Goal: Transaction & Acquisition: Obtain resource

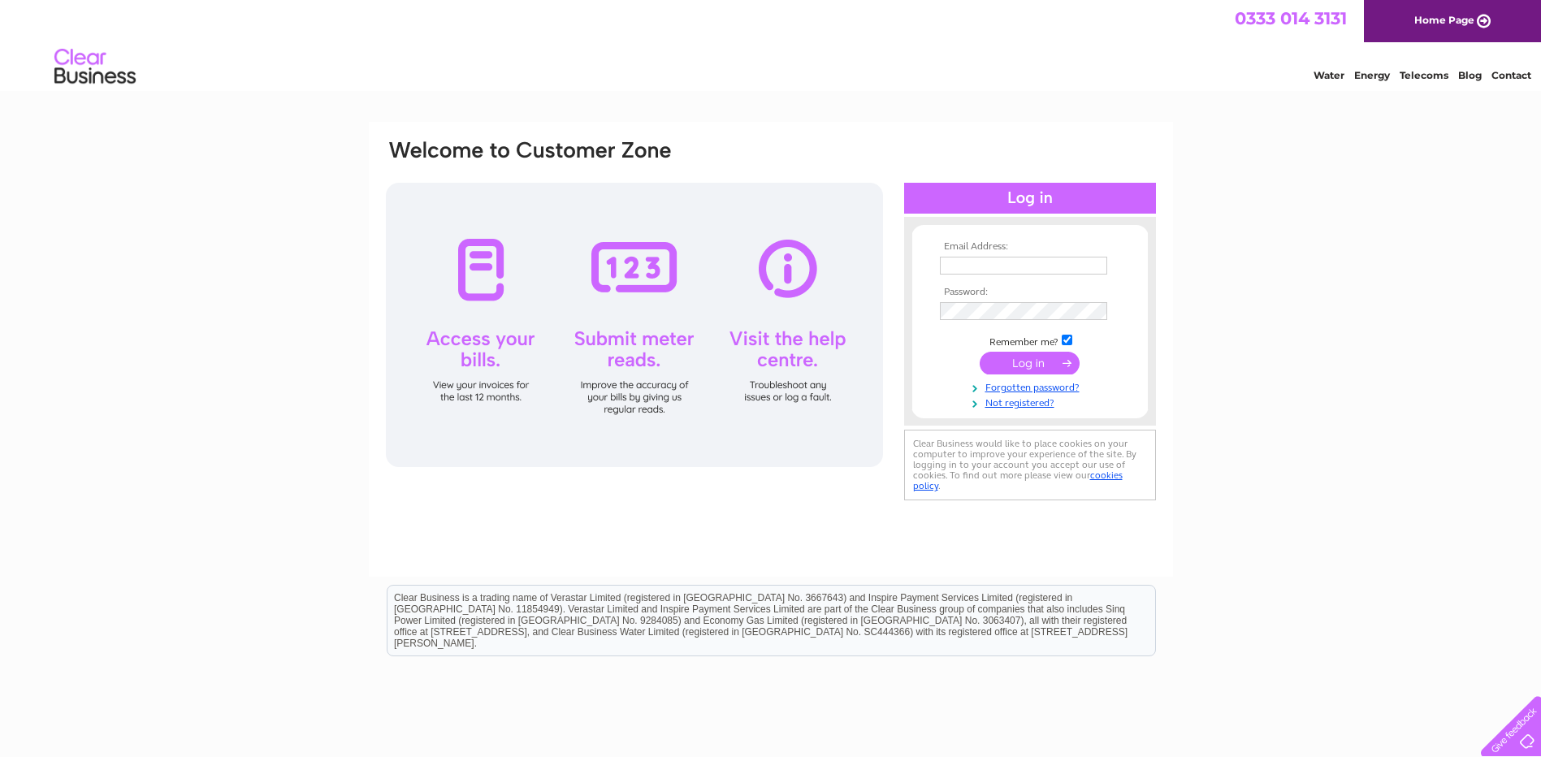
type input "ken.amor@hotmail.co.uk"
click at [1032, 361] on input "submit" at bounding box center [1030, 363] width 100 height 23
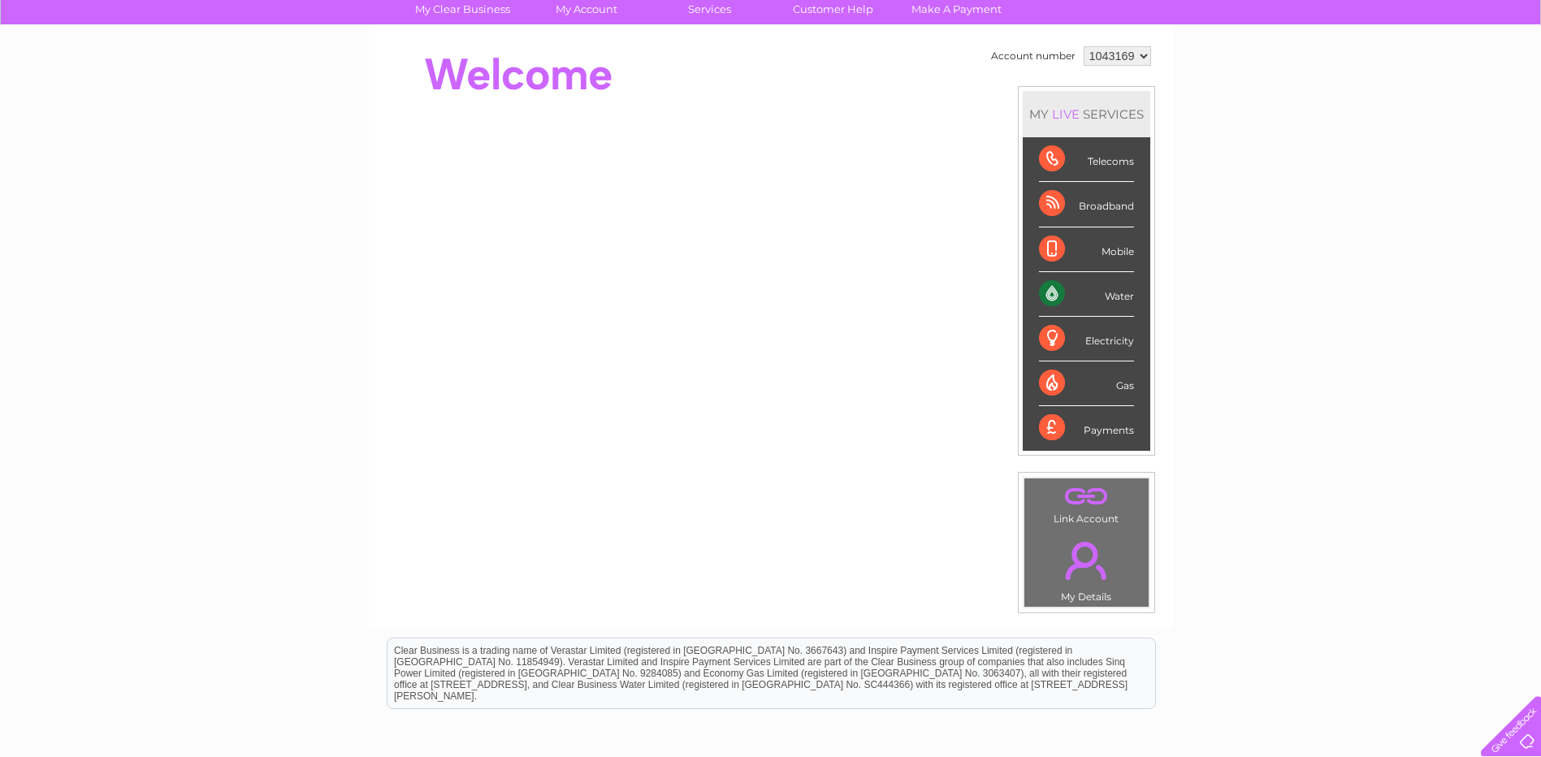
scroll to position [46, 0]
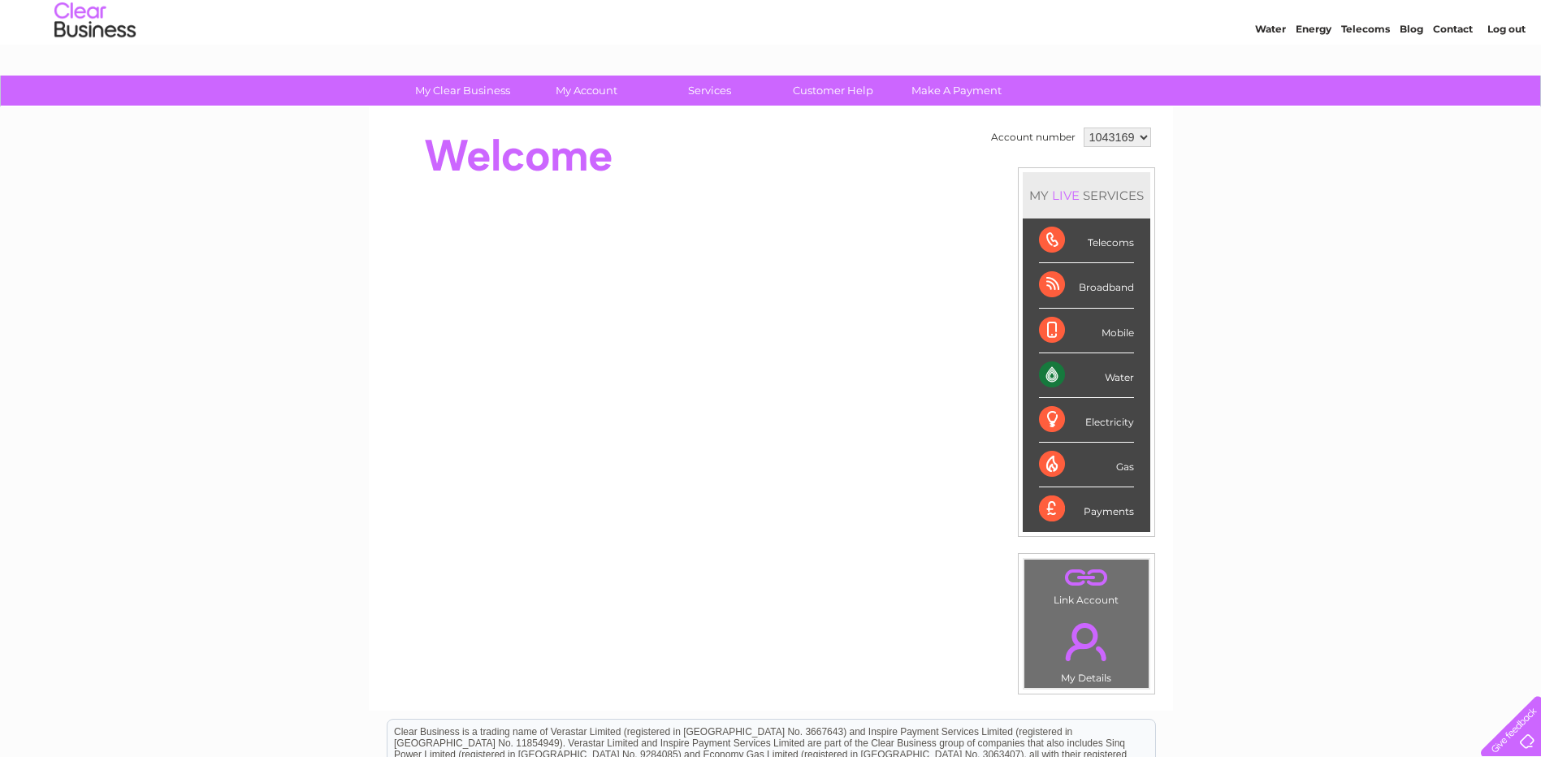
click at [1051, 241] on div "Telecoms" at bounding box center [1086, 241] width 95 height 45
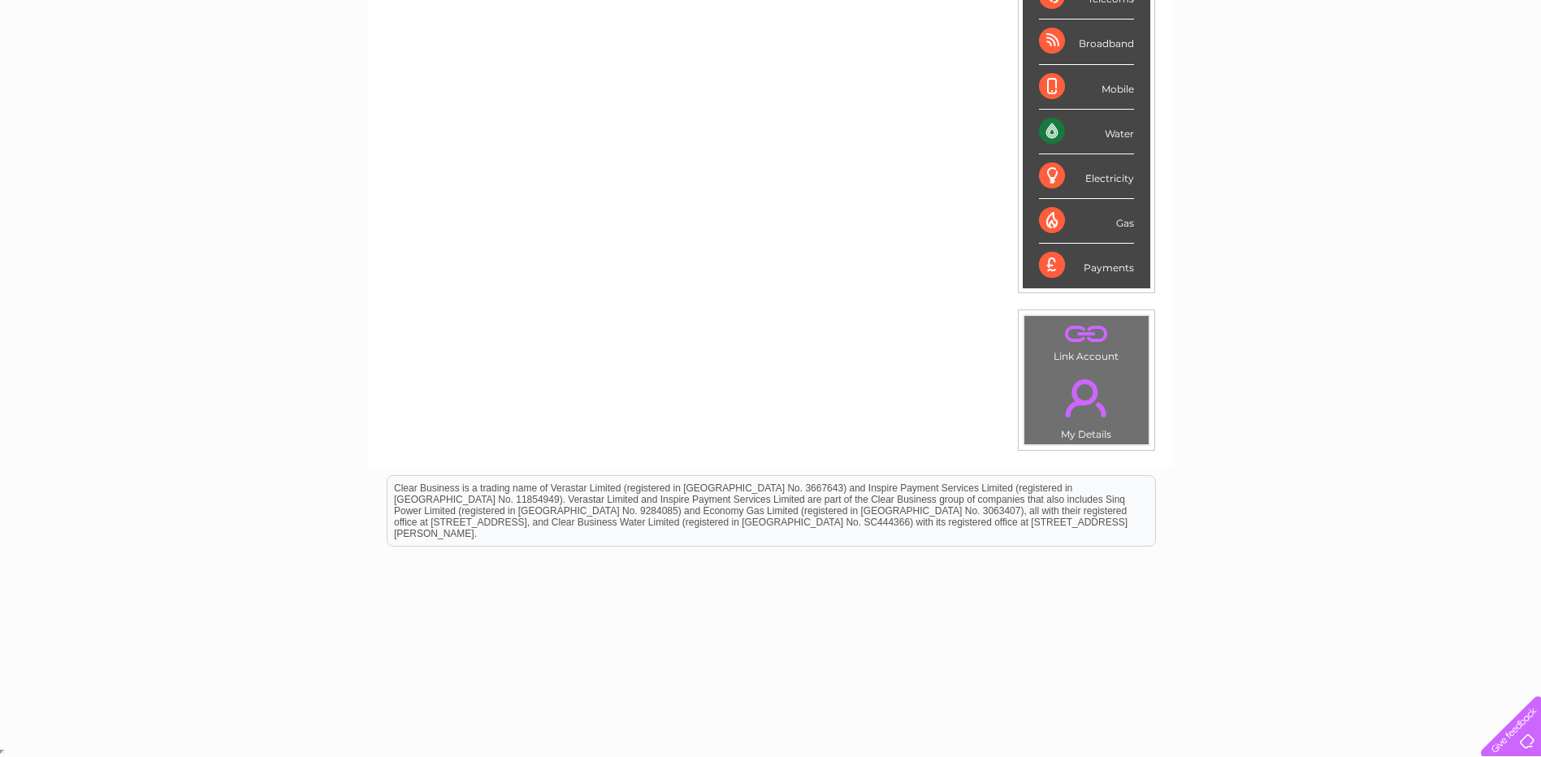
scroll to position [0, 0]
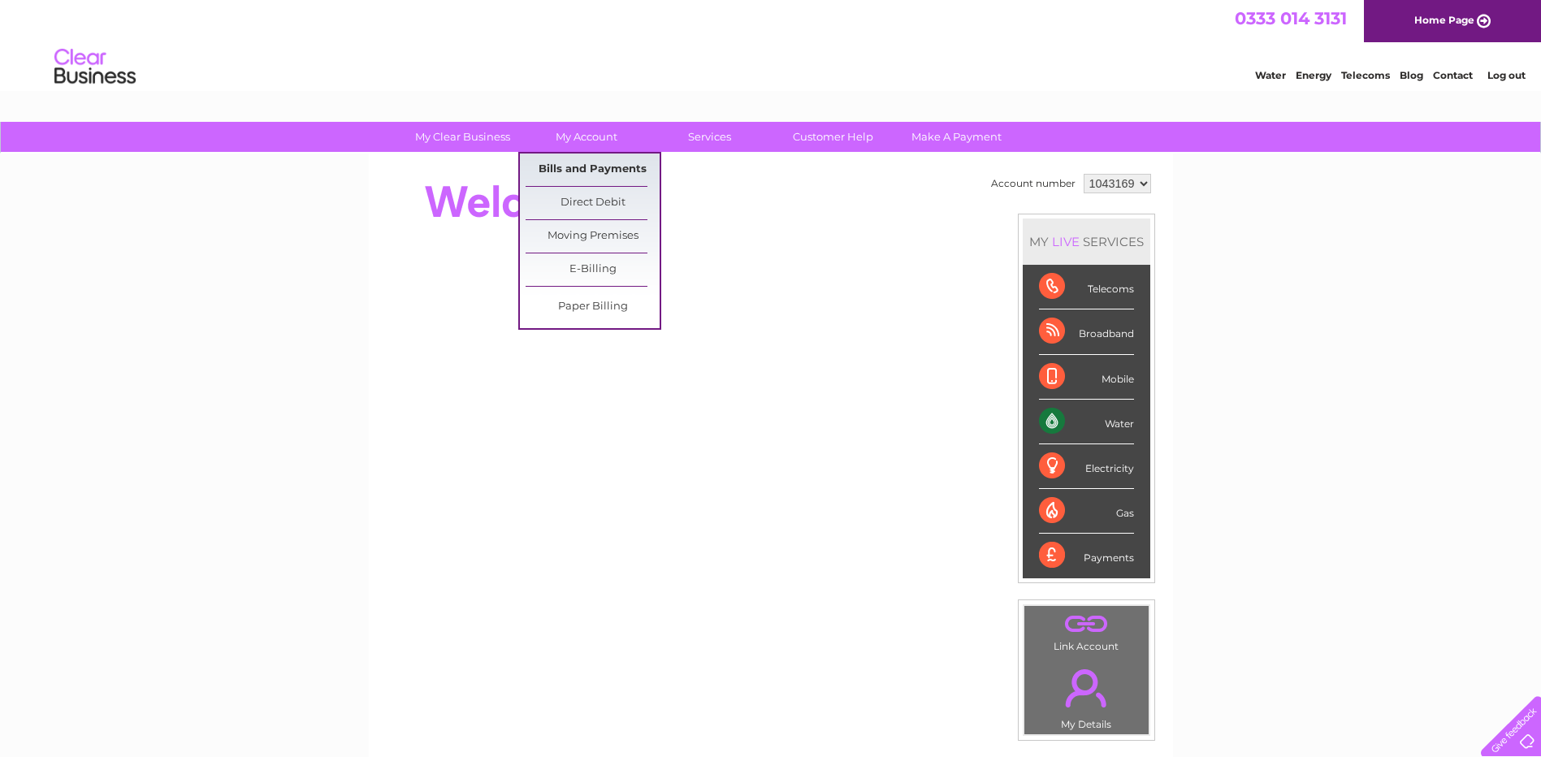
click at [612, 167] on link "Bills and Payments" at bounding box center [593, 170] width 134 height 32
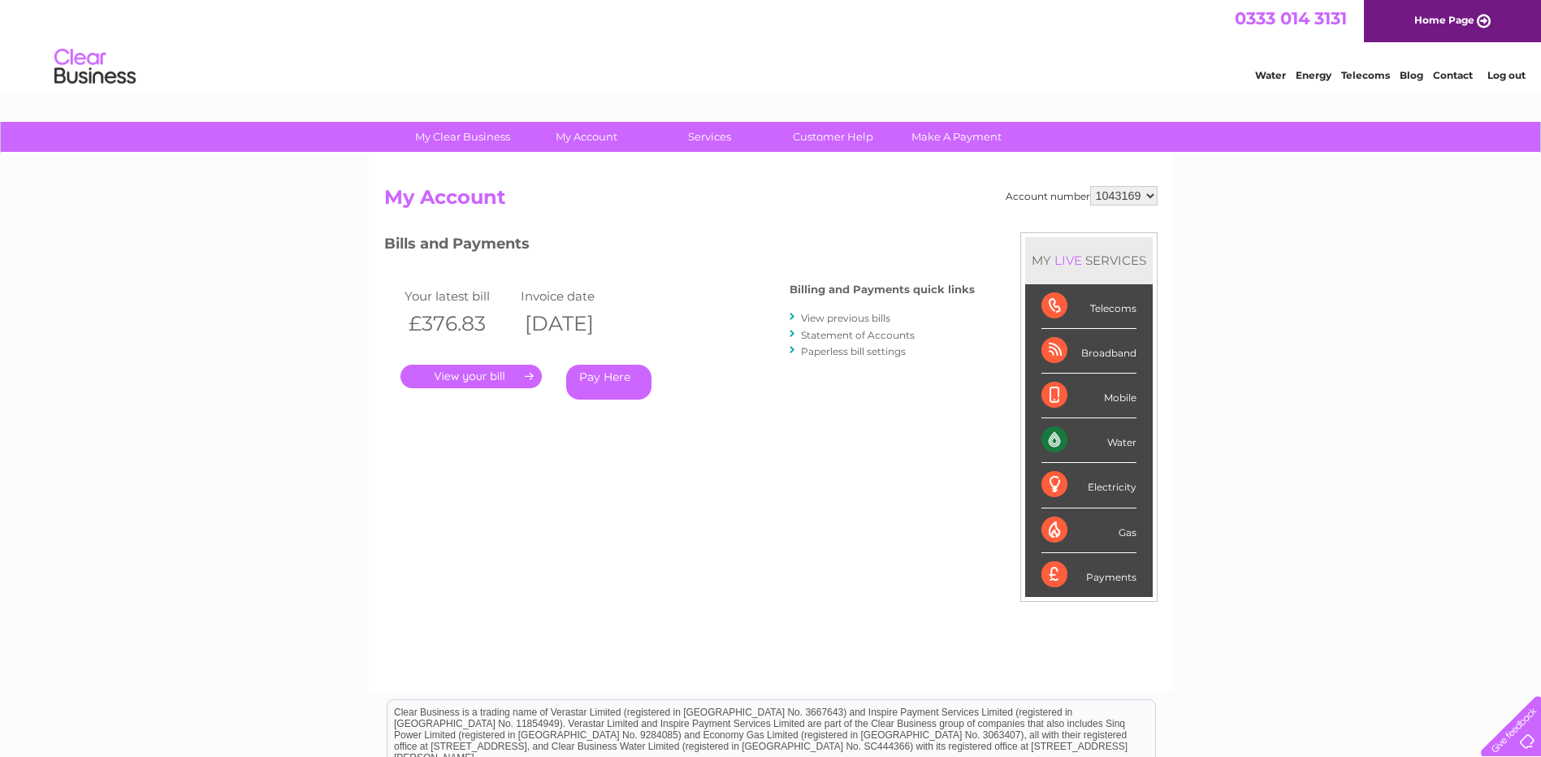
click at [850, 319] on link "View previous bills" at bounding box center [845, 318] width 89 height 12
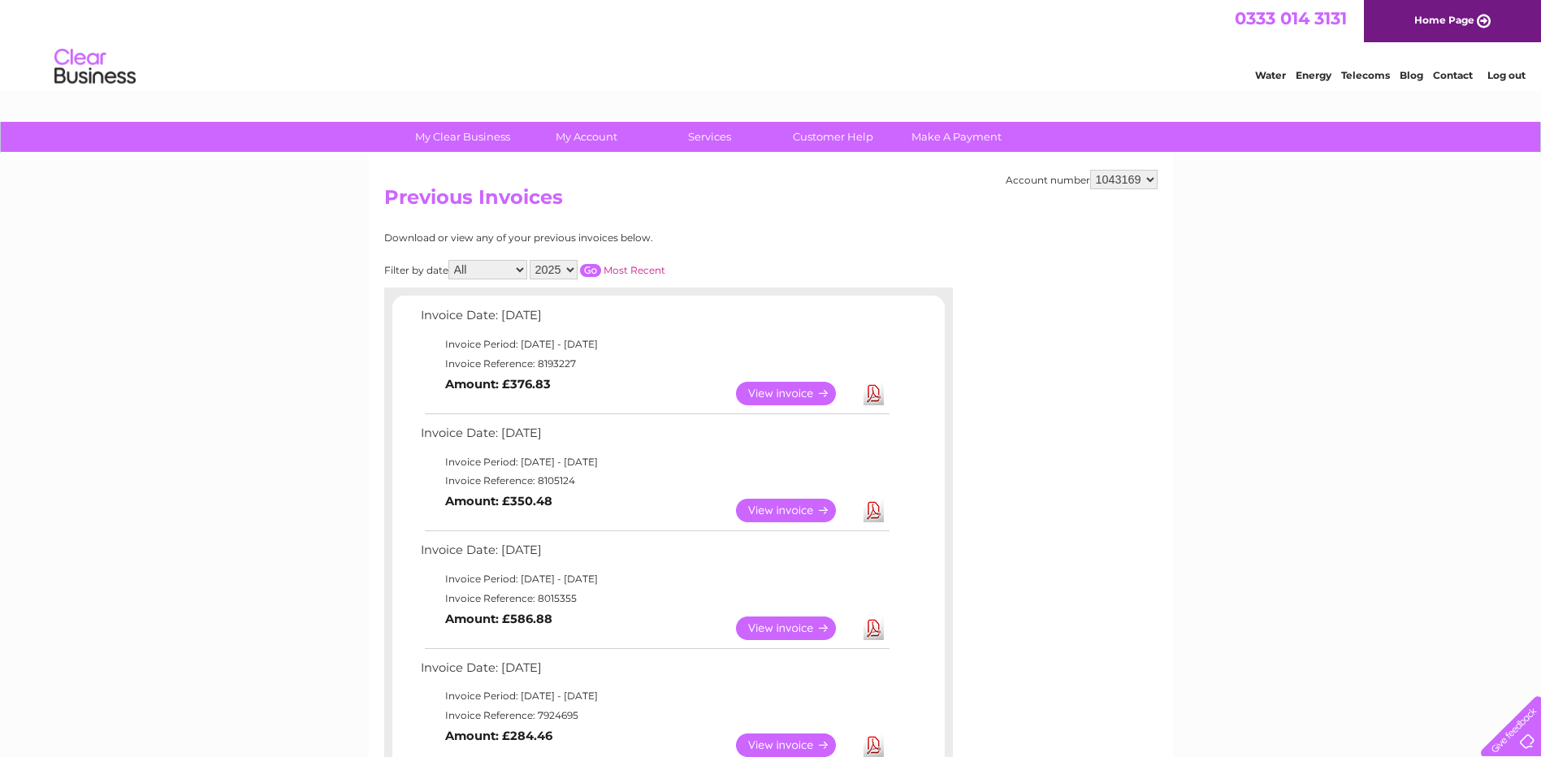
click at [869, 393] on link "Download" at bounding box center [874, 394] width 20 height 24
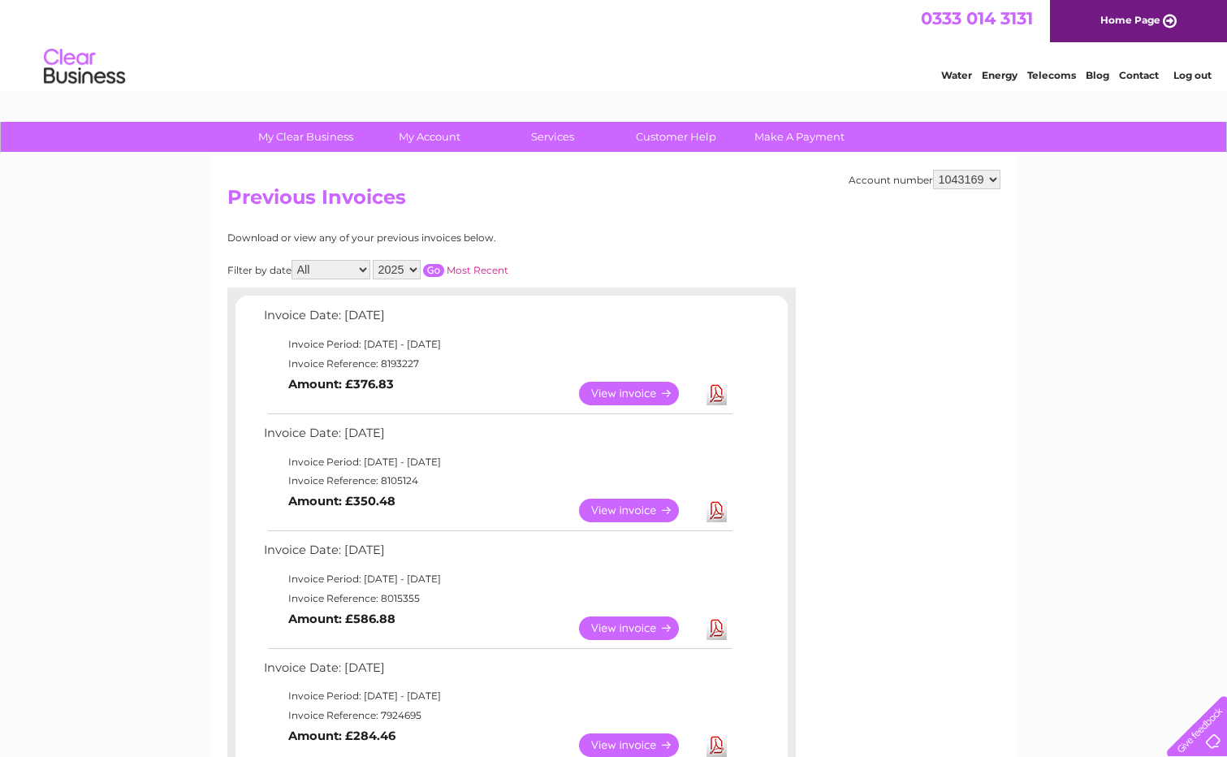
click at [625, 391] on link "View" at bounding box center [638, 394] width 119 height 24
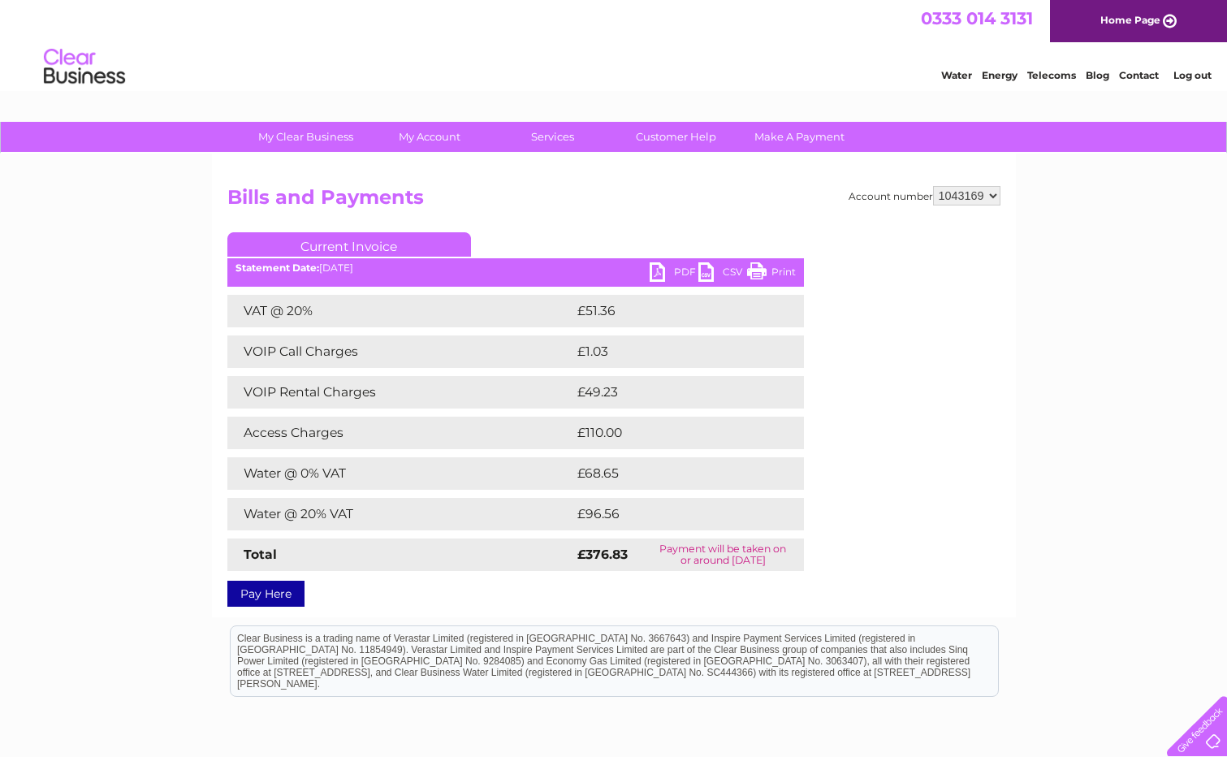
click at [702, 274] on link "CSV" at bounding box center [723, 274] width 49 height 24
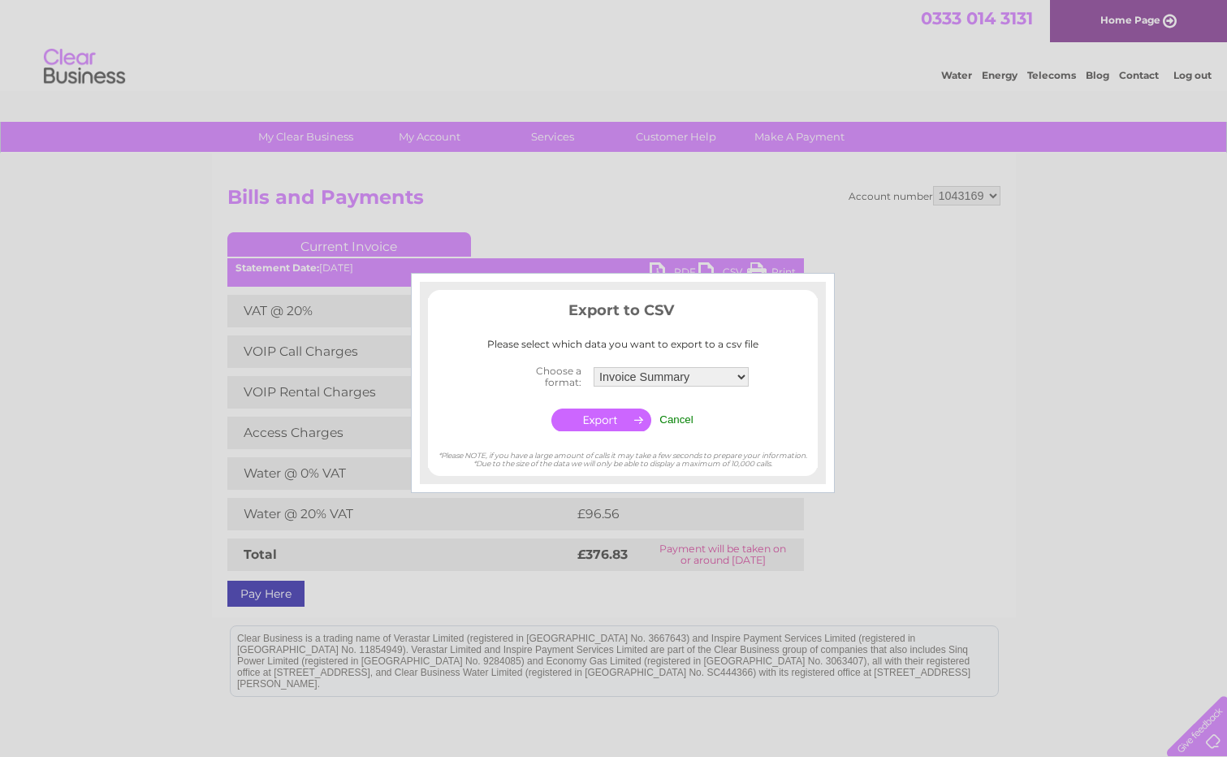
click at [740, 377] on select "Invoice Summary Service Charge Summary" at bounding box center [671, 376] width 155 height 19
click at [593, 366] on select "Invoice Summary Service Charge Summary" at bounding box center [671, 376] width 157 height 21
click at [599, 414] on input "button" at bounding box center [602, 420] width 100 height 23
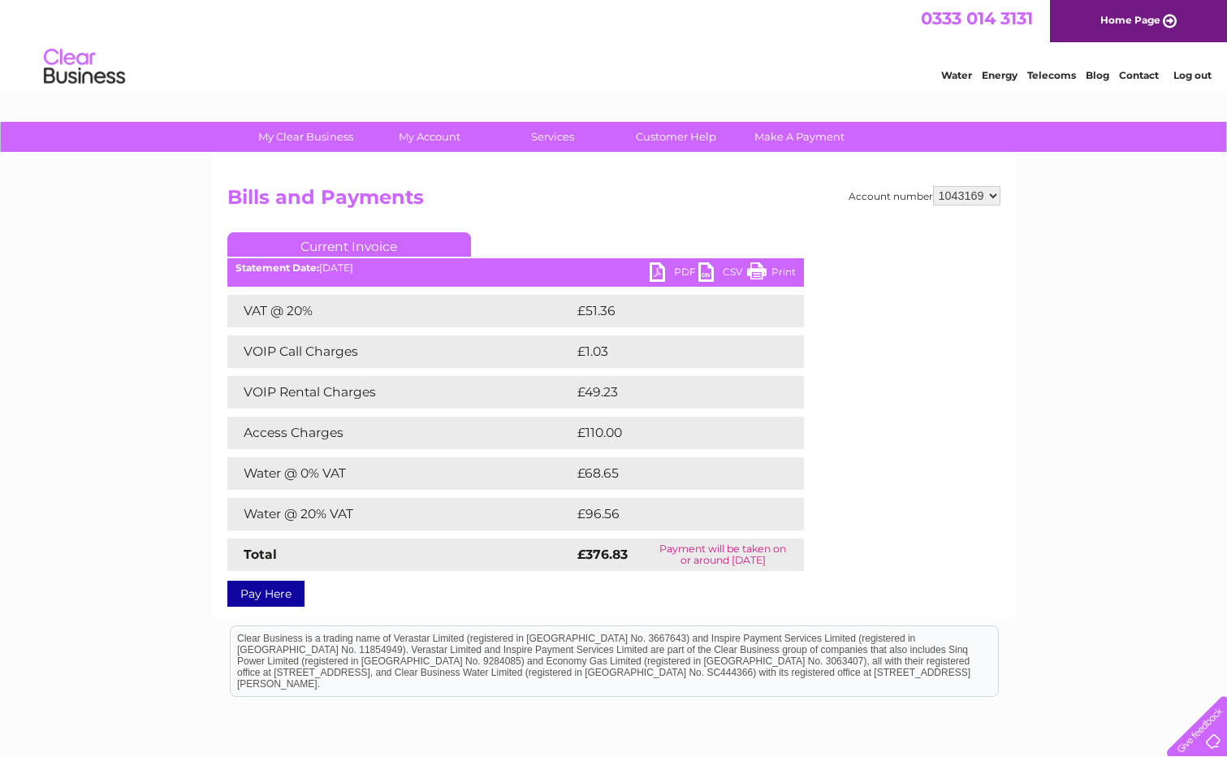
click at [330, 247] on link "Current Invoice" at bounding box center [349, 244] width 244 height 24
click at [653, 273] on link "PDF" at bounding box center [674, 274] width 49 height 24
click at [656, 271] on link "PDF" at bounding box center [674, 274] width 49 height 24
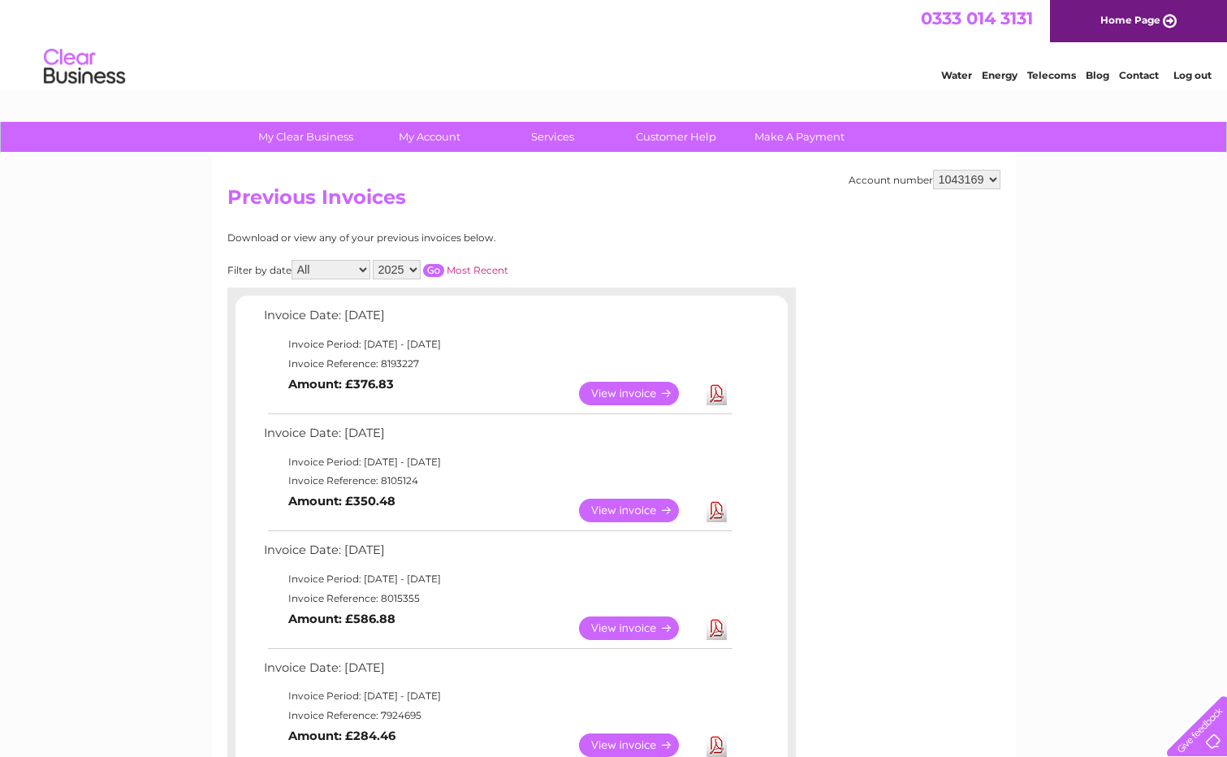
click at [632, 513] on link "View" at bounding box center [638, 511] width 119 height 24
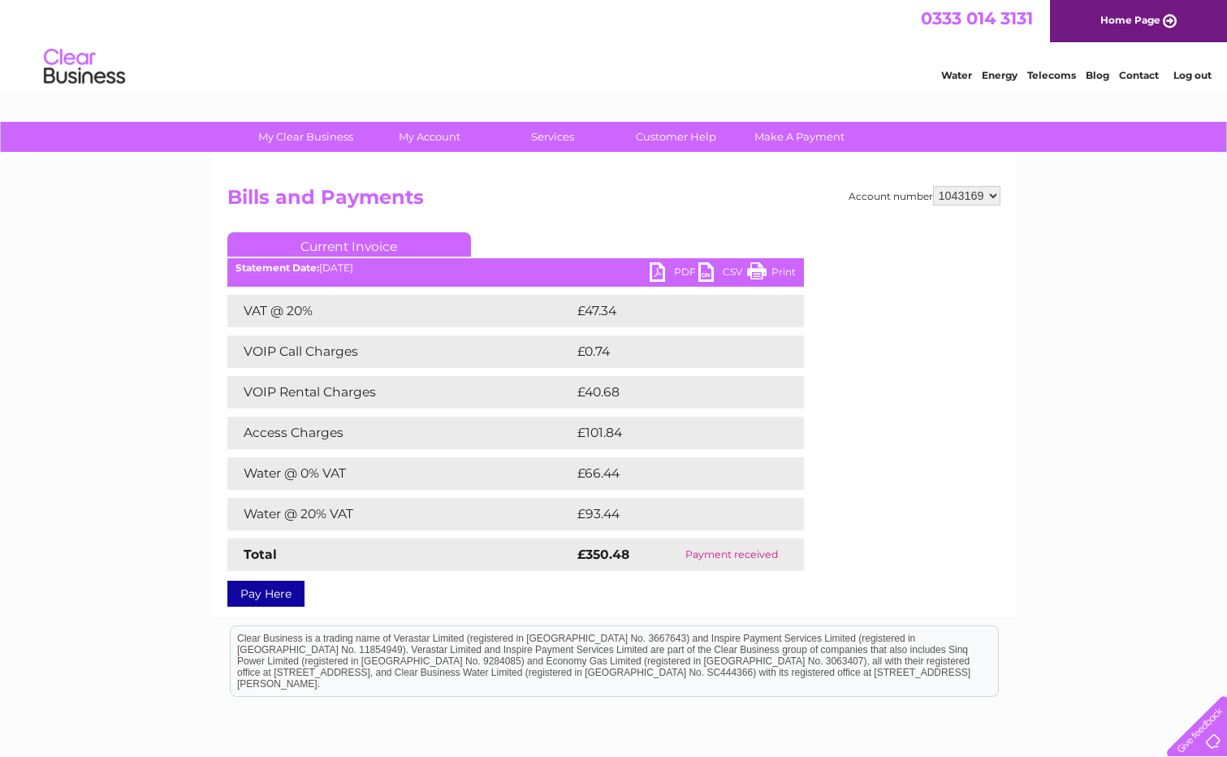
click at [344, 248] on link "Current Invoice" at bounding box center [349, 244] width 244 height 24
click at [655, 272] on link "PDF" at bounding box center [674, 274] width 49 height 24
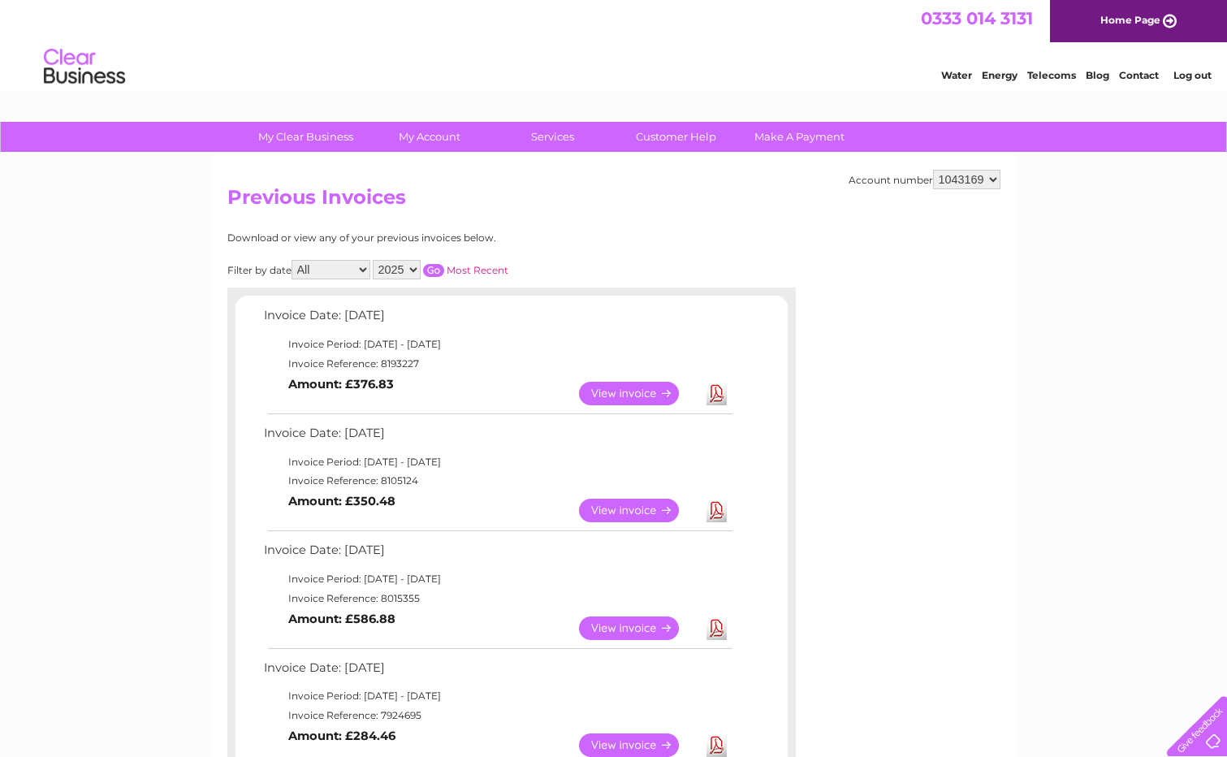
scroll to position [162, 0]
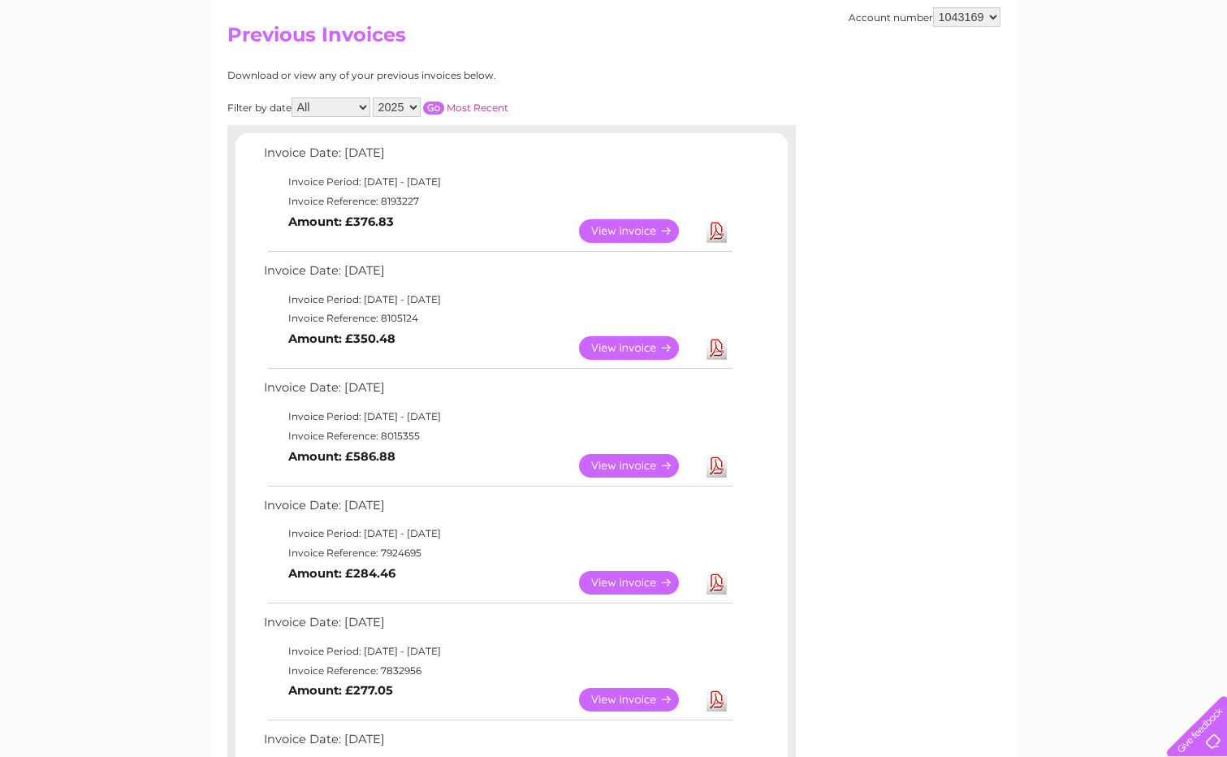
click at [628, 465] on link "View" at bounding box center [638, 466] width 119 height 24
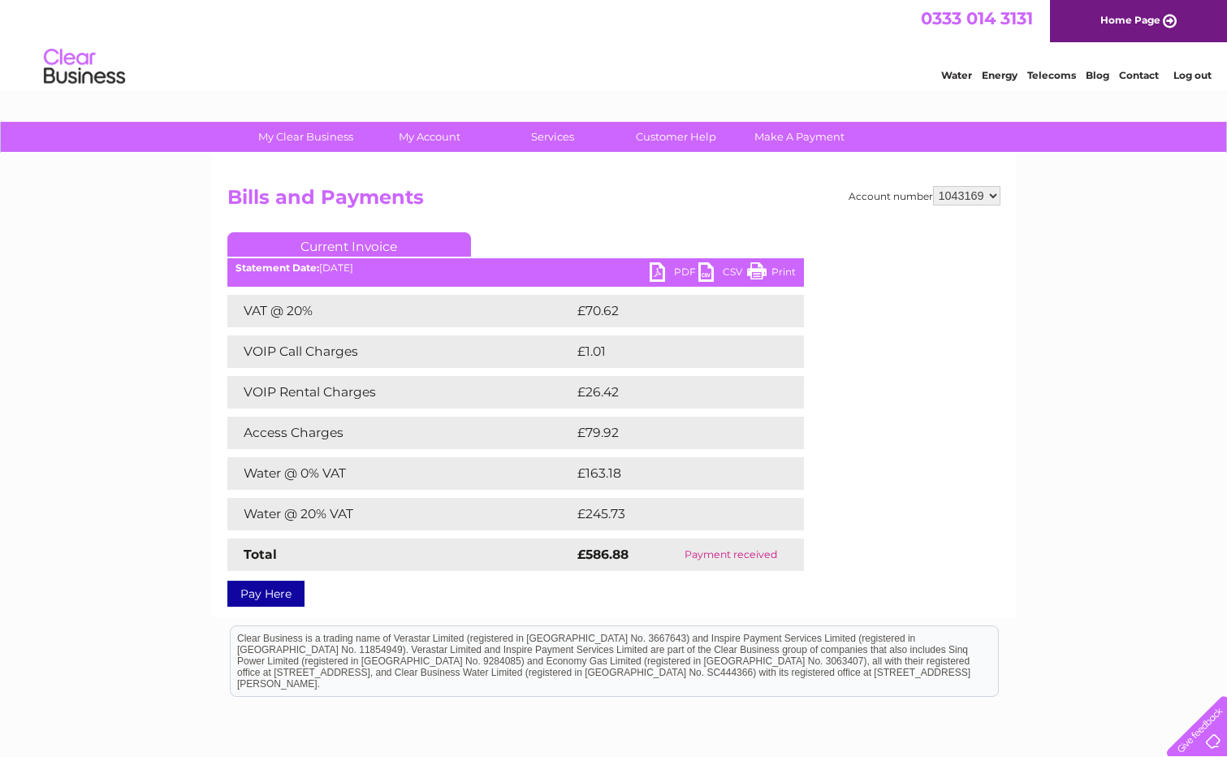
click at [656, 269] on link "PDF" at bounding box center [674, 274] width 49 height 24
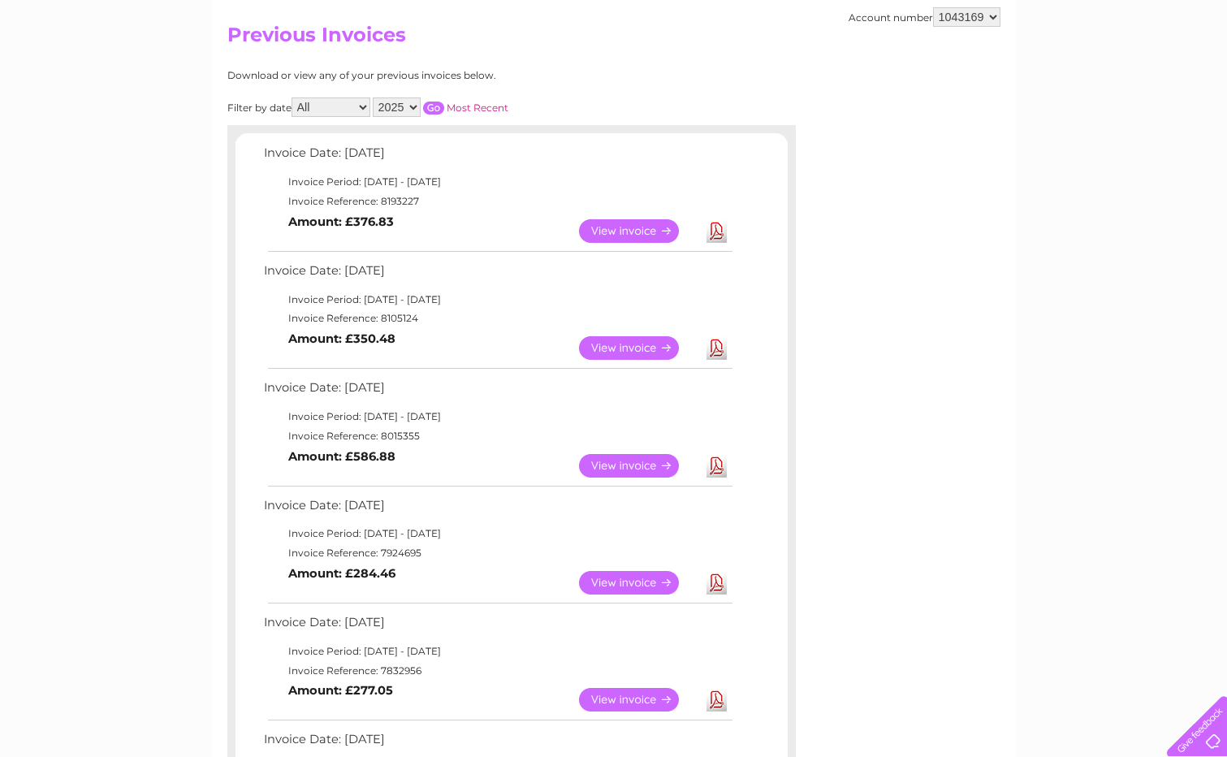
scroll to position [325, 0]
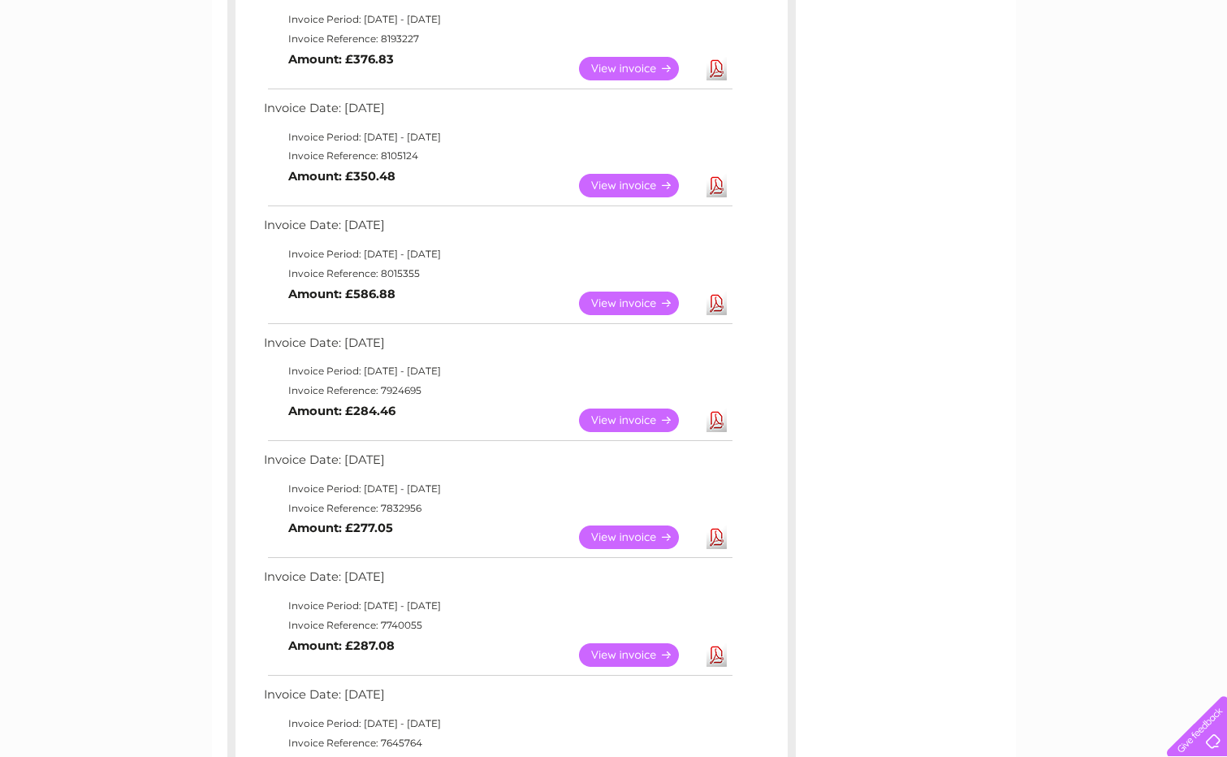
click at [630, 418] on link "View" at bounding box center [638, 421] width 119 height 24
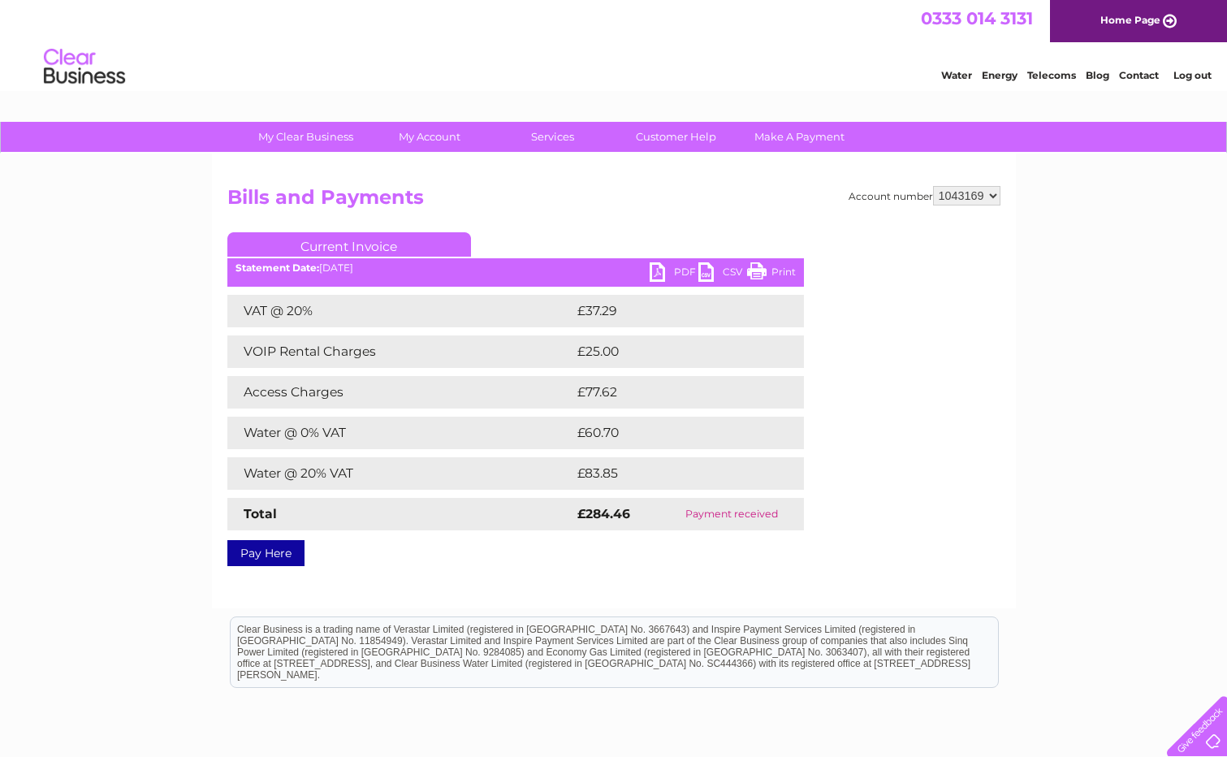
click at [653, 274] on link "PDF" at bounding box center [674, 274] width 49 height 24
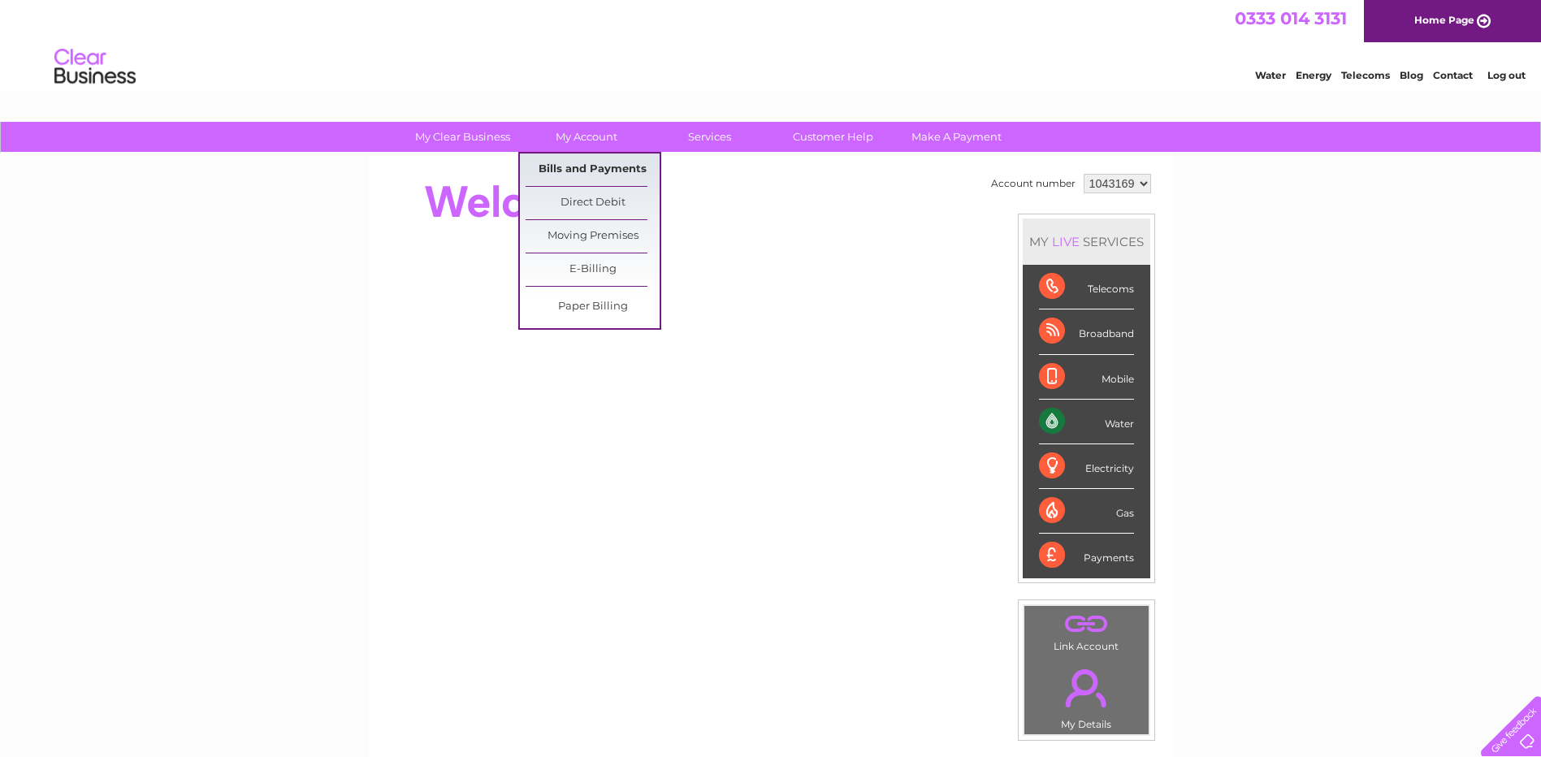
click at [592, 167] on link "Bills and Payments" at bounding box center [593, 170] width 134 height 32
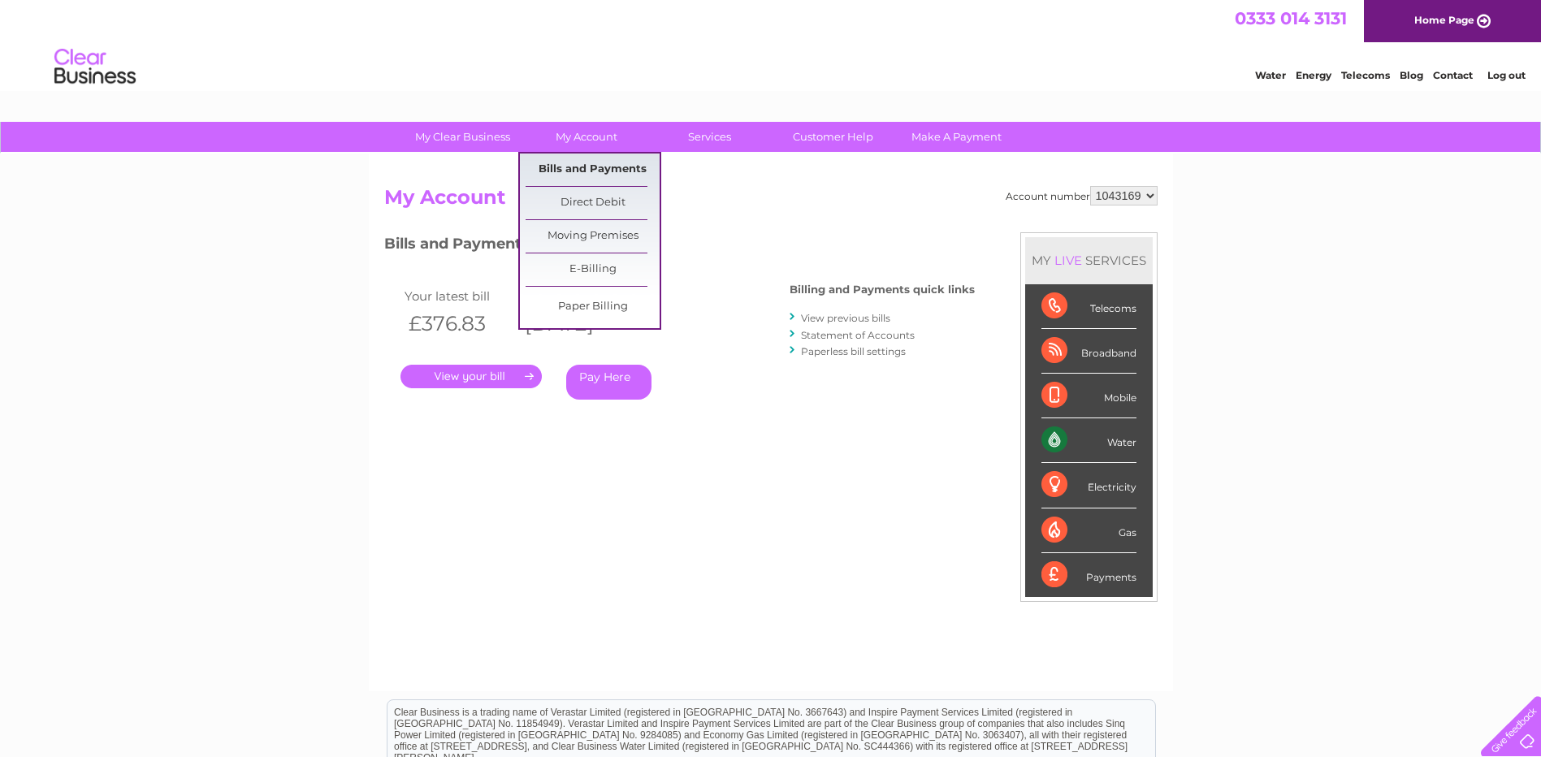
click at [613, 168] on link "Bills and Payments" at bounding box center [593, 170] width 134 height 32
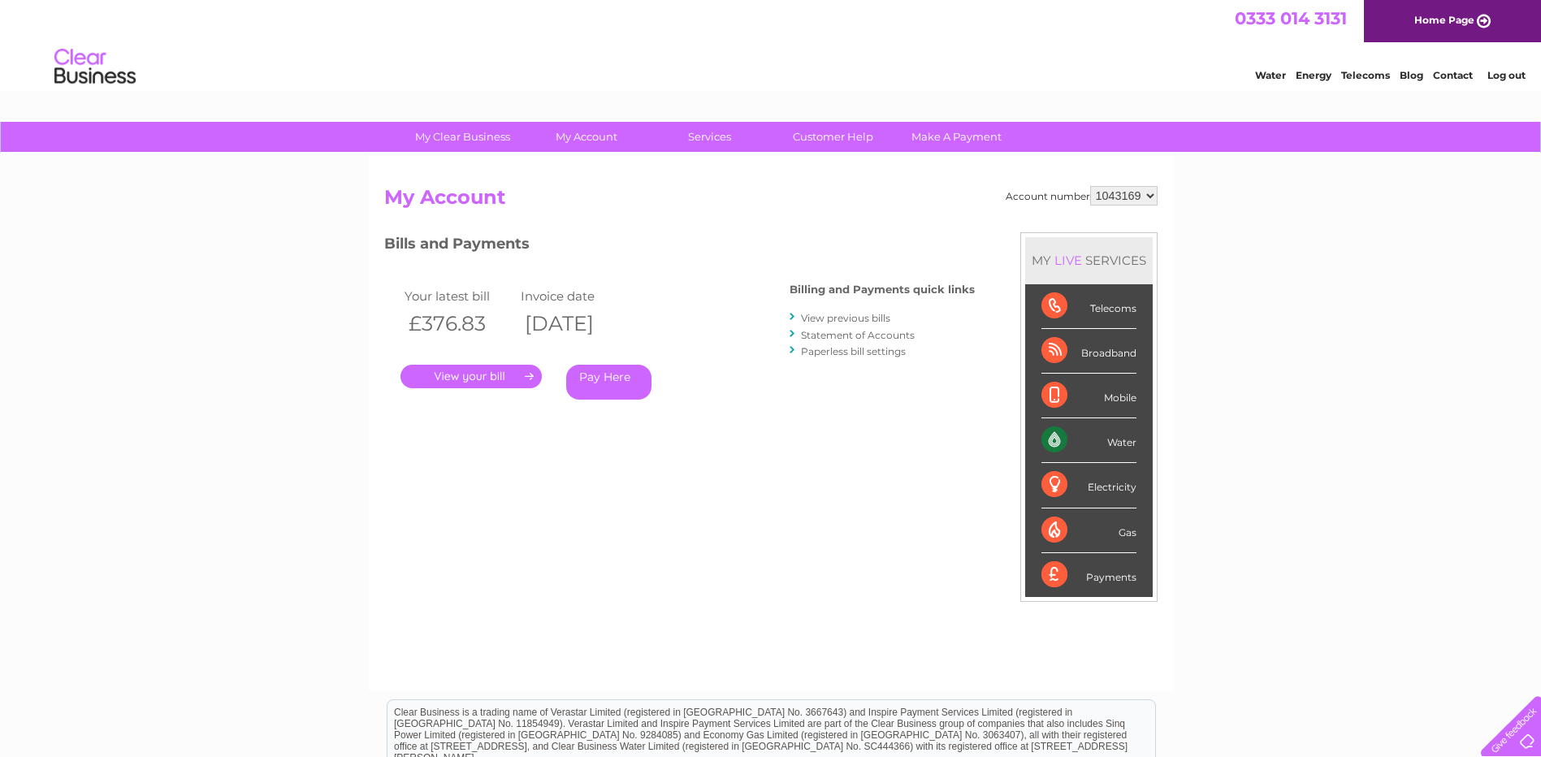
click at [614, 167] on div "Account number 1043169 My Account MY LIVE SERVICES Telecoms Broadband Mobile Wa…" at bounding box center [771, 423] width 804 height 538
click at [854, 318] on link "View previous bills" at bounding box center [845, 318] width 89 height 12
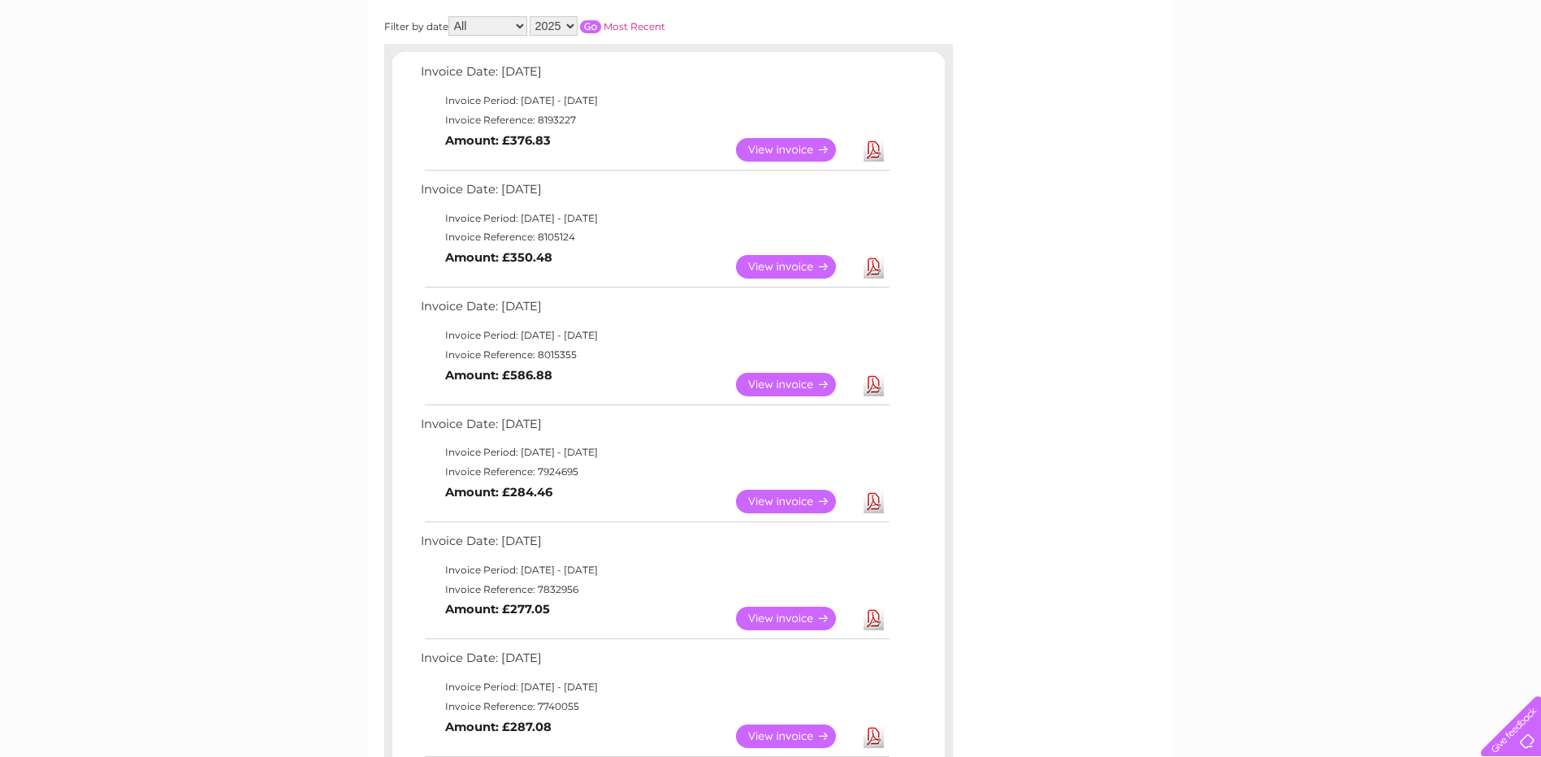
scroll to position [325, 0]
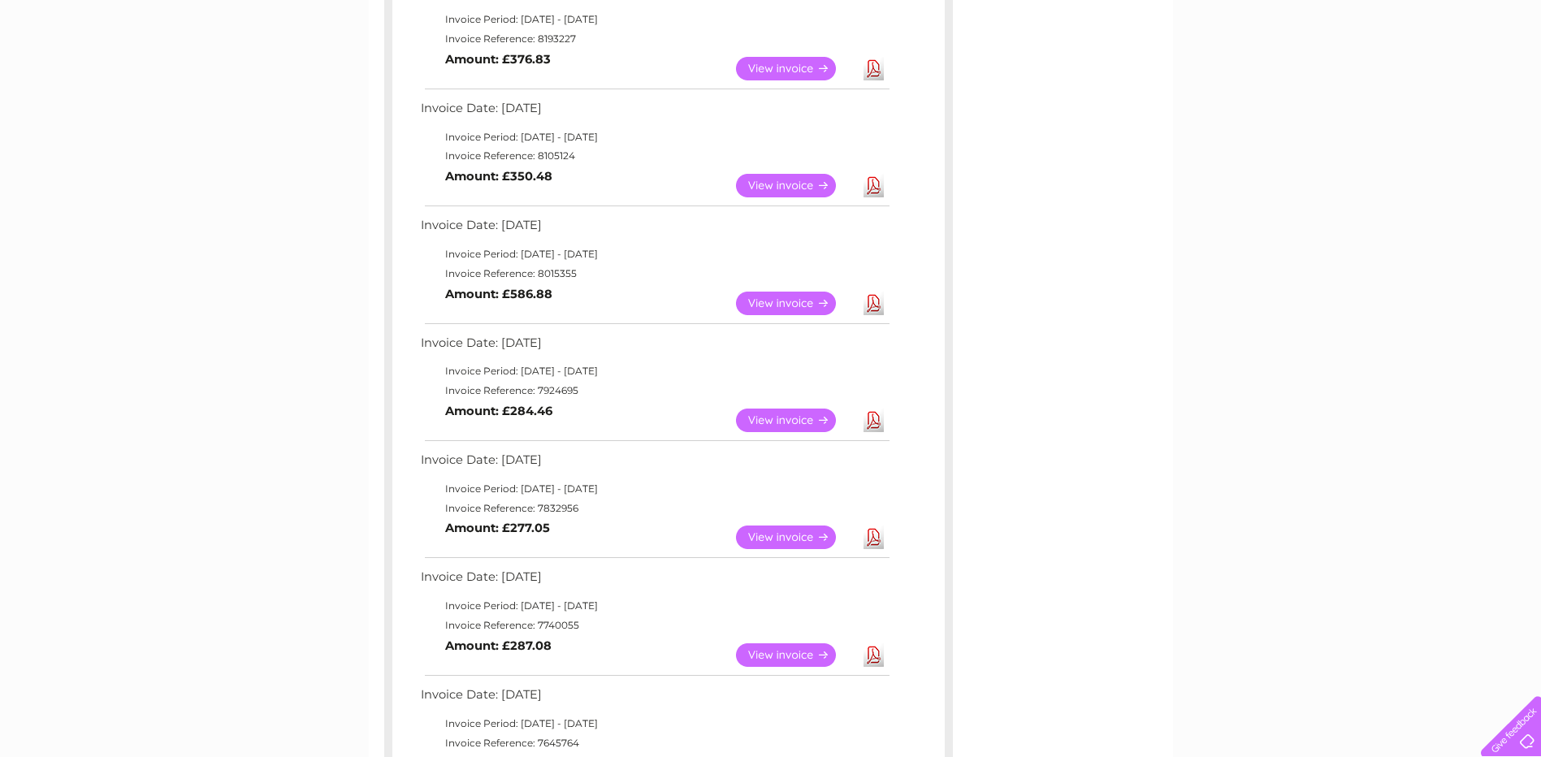
click at [786, 536] on link "View" at bounding box center [795, 538] width 119 height 24
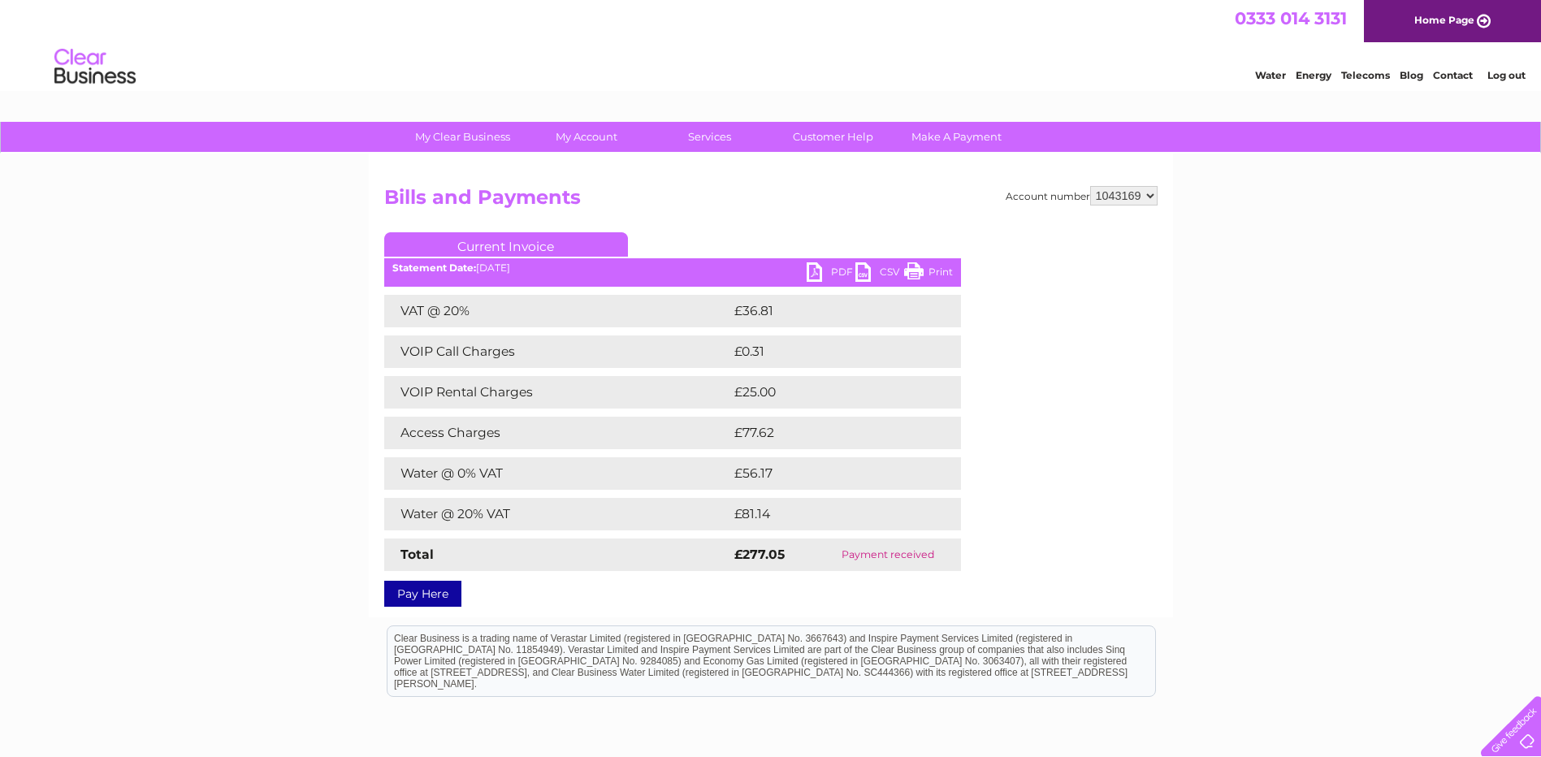
drag, startPoint x: 810, startPoint y: 227, endPoint x: 812, endPoint y: 236, distance: 9.3
click at [812, 236] on div "Account number 1043169 Bills and Payments Current Invoice PDF CSV Print £0.31" at bounding box center [770, 393] width 773 height 415
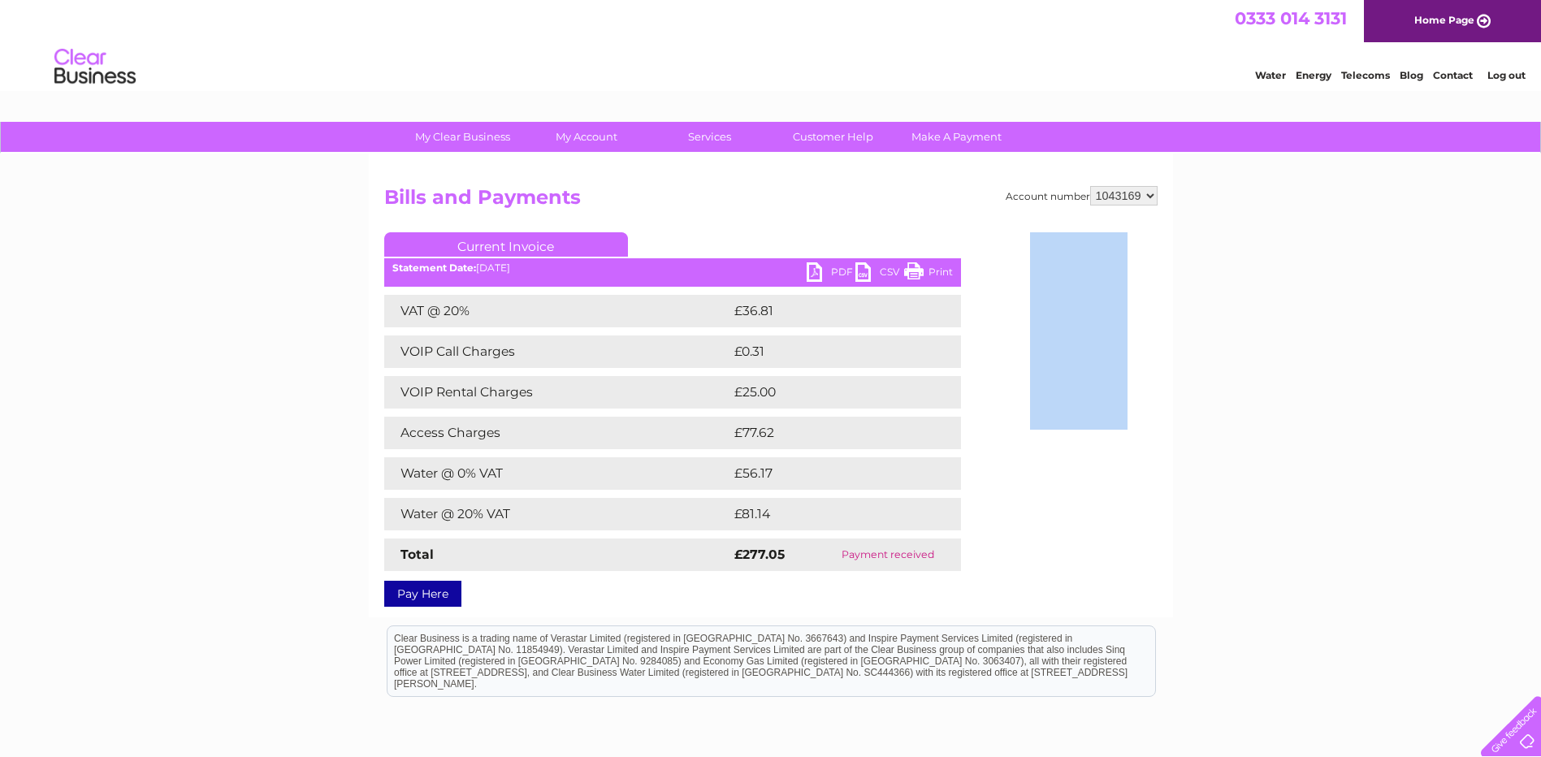
drag, startPoint x: 812, startPoint y: 236, endPoint x: 818, endPoint y: 275, distance: 39.4
click at [818, 275] on link "PDF" at bounding box center [831, 274] width 49 height 24
click at [813, 273] on link "PDF" at bounding box center [831, 274] width 49 height 24
